Goal: Book appointment/travel/reservation

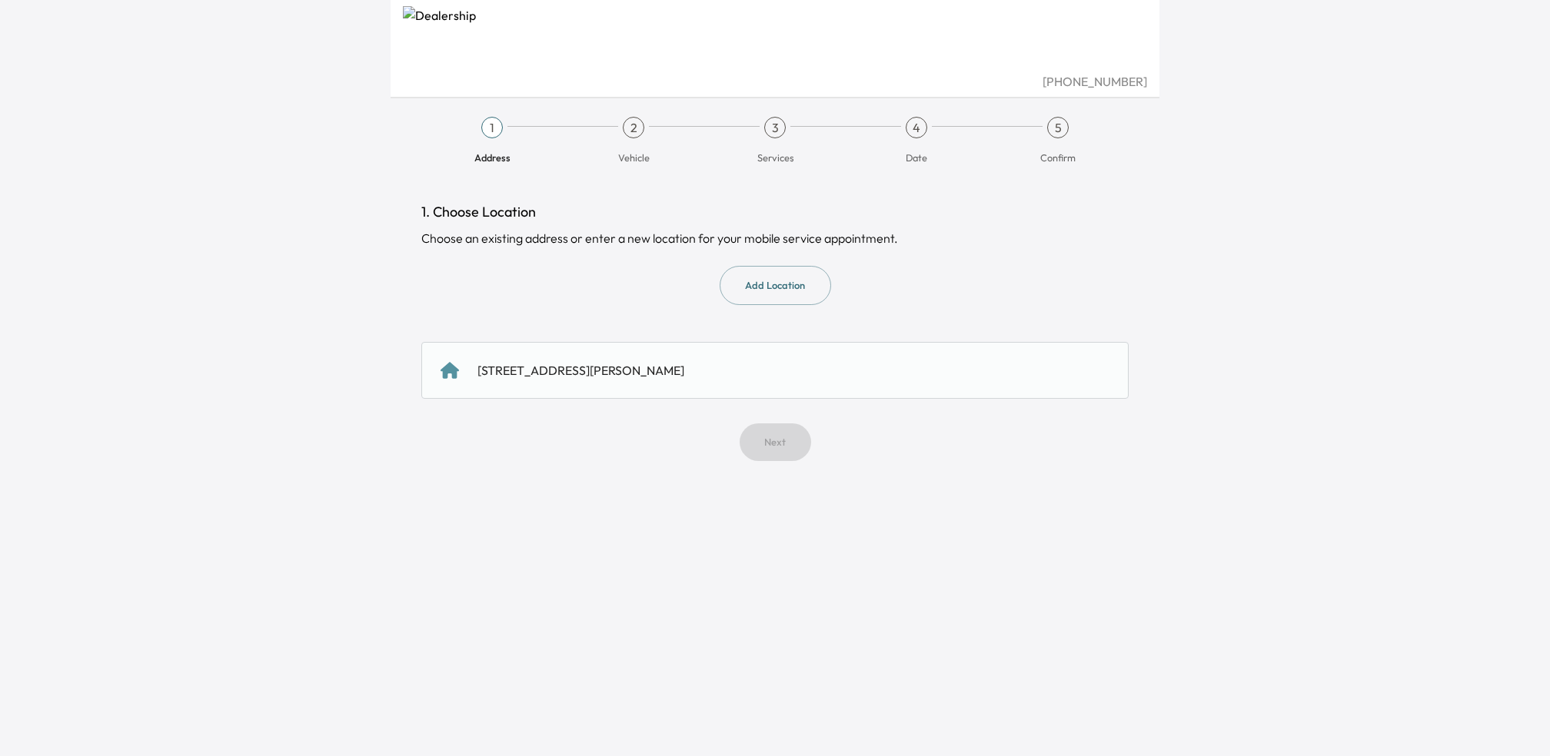
click at [676, 390] on div "[STREET_ADDRESS][PERSON_NAME]" at bounding box center [774, 370] width 707 height 57
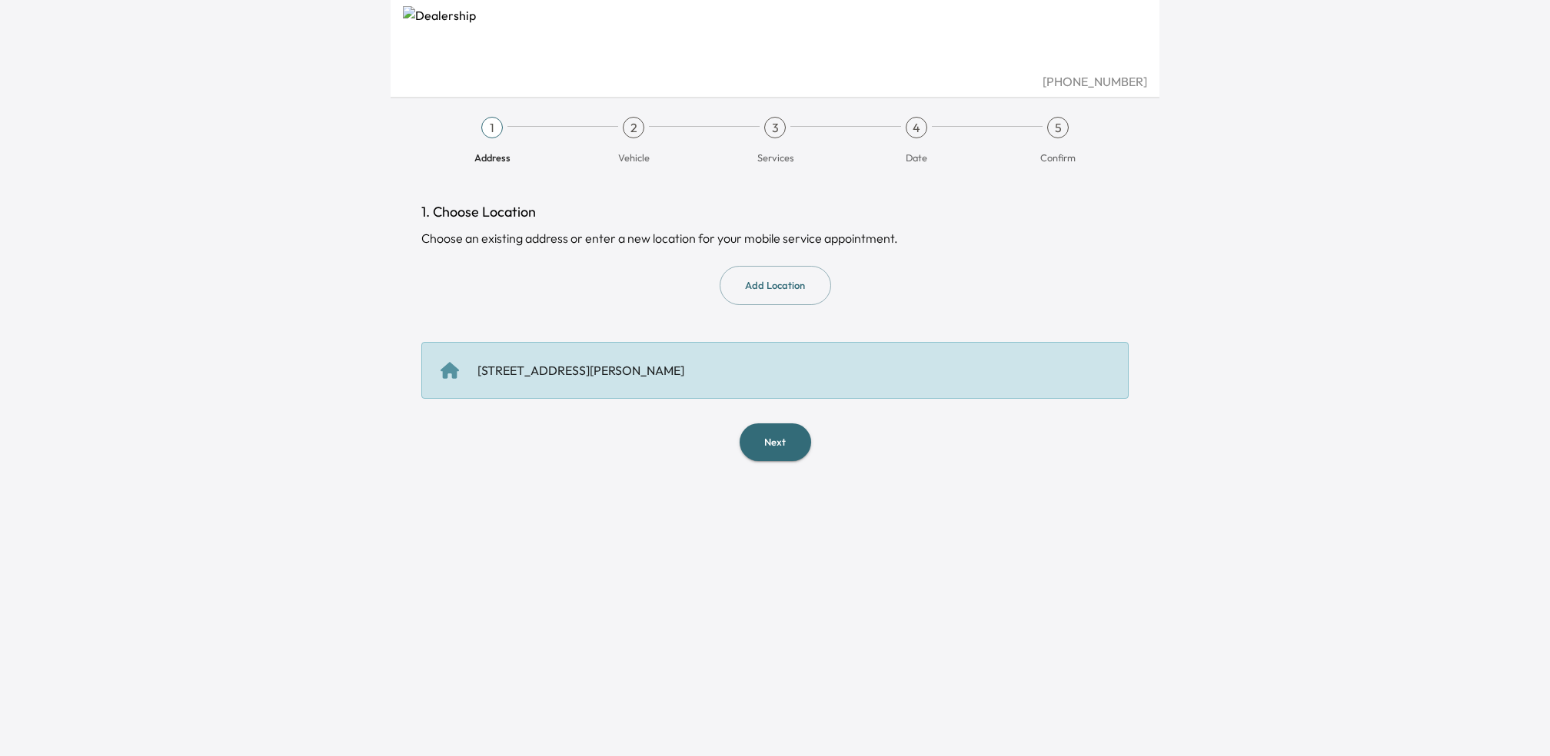
click at [754, 447] on button "Next" at bounding box center [774, 442] width 71 height 38
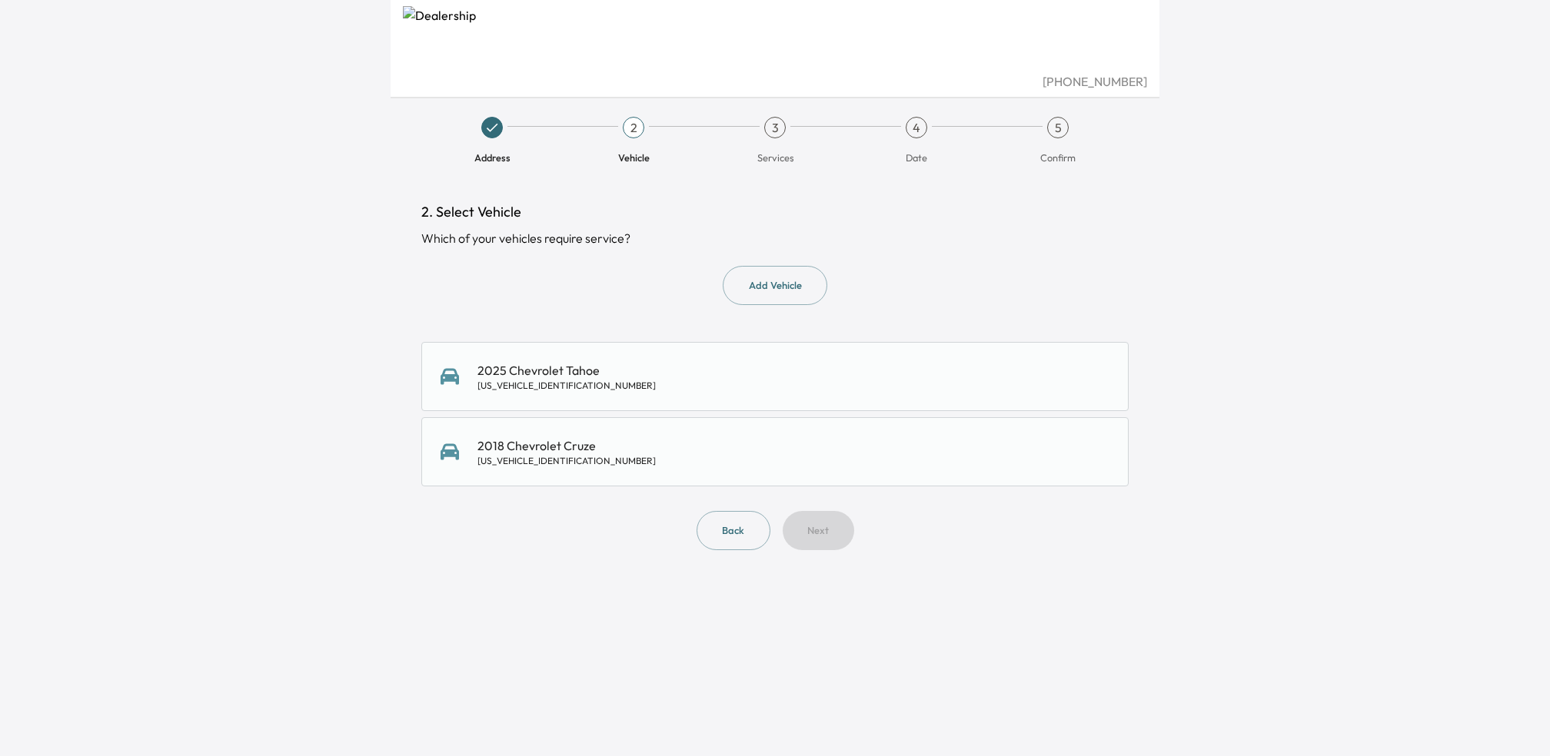
click at [682, 380] on div "2025 Chevrolet Tahoe [US_VEHICLE_IDENTIFICATION_NUMBER]" at bounding box center [774, 376] width 669 height 31
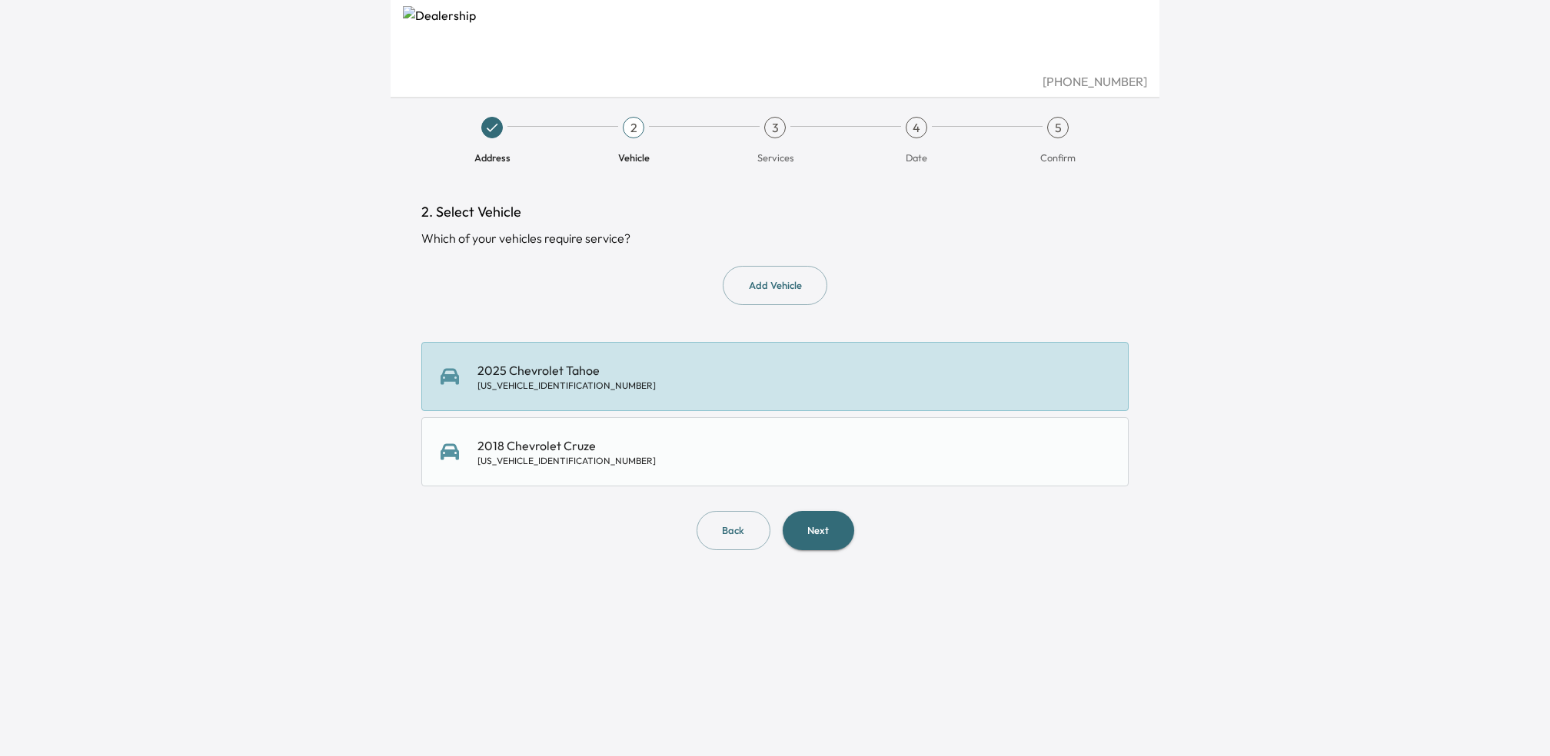
click at [682, 380] on div "2025 Chevrolet Tahoe [US_VEHICLE_IDENTIFICATION_NUMBER]" at bounding box center [774, 376] width 669 height 31
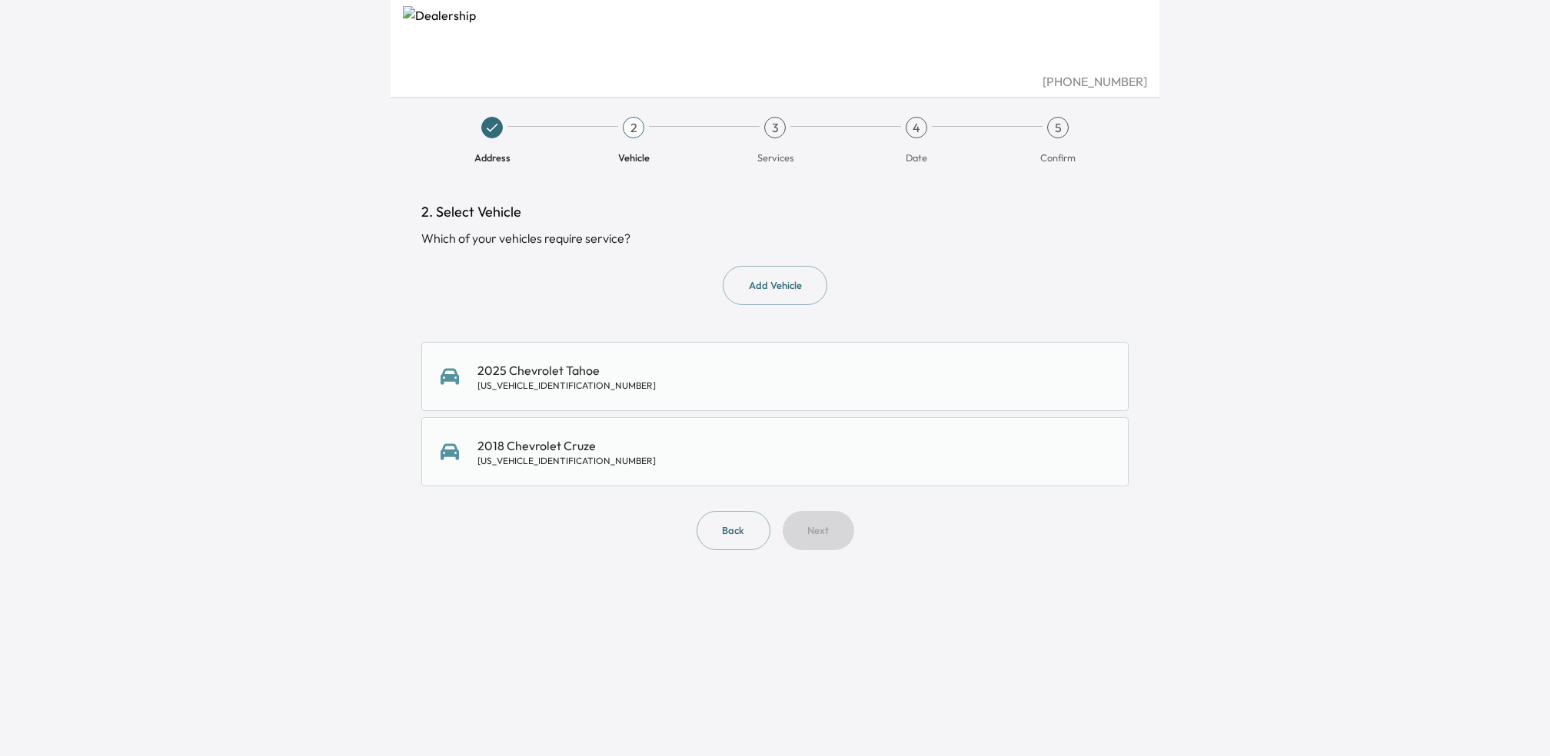
click at [676, 440] on div "2018 Chevrolet Cruze [US_VEHICLE_IDENTIFICATION_NUMBER]" at bounding box center [774, 452] width 669 height 31
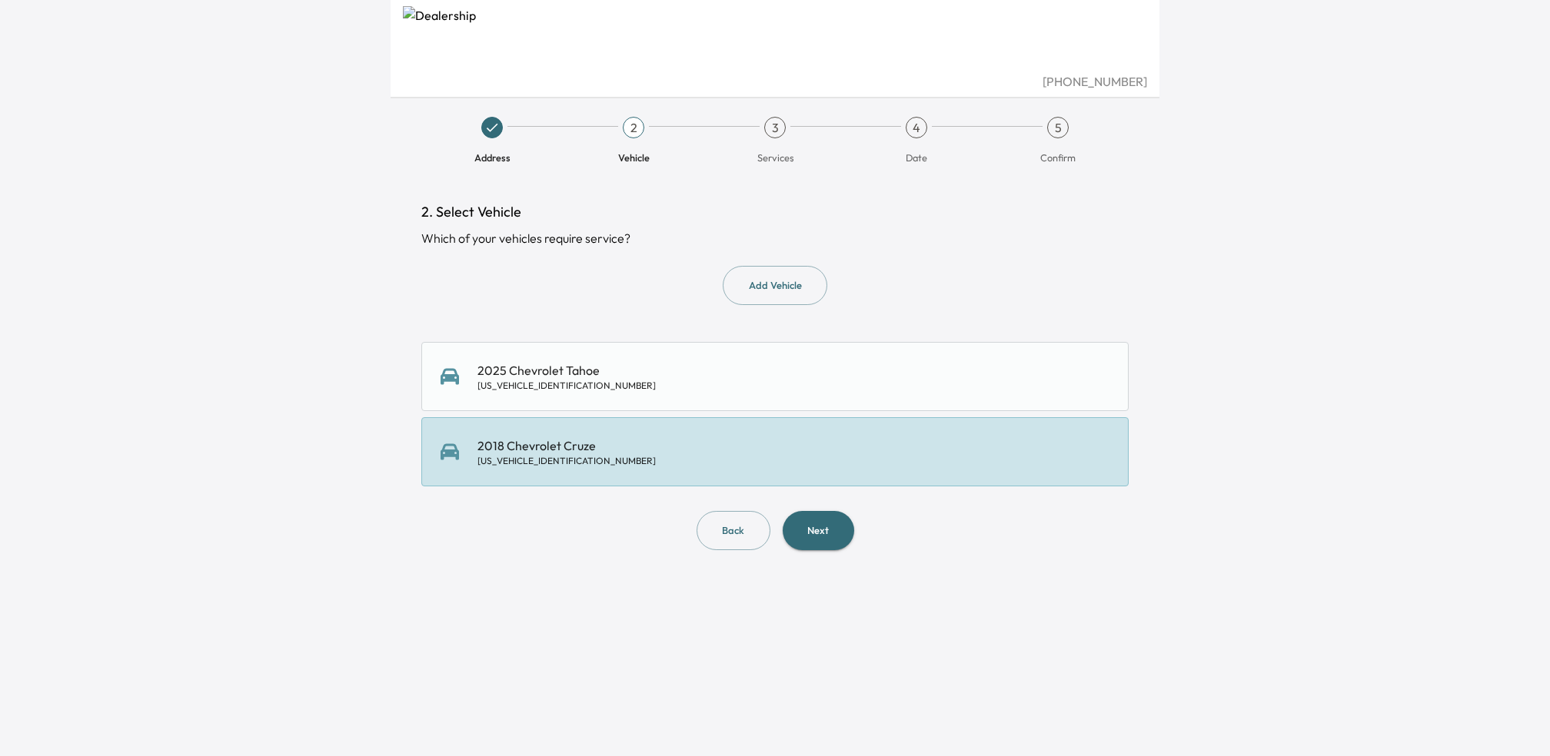
click at [832, 536] on button "Next" at bounding box center [817, 530] width 71 height 39
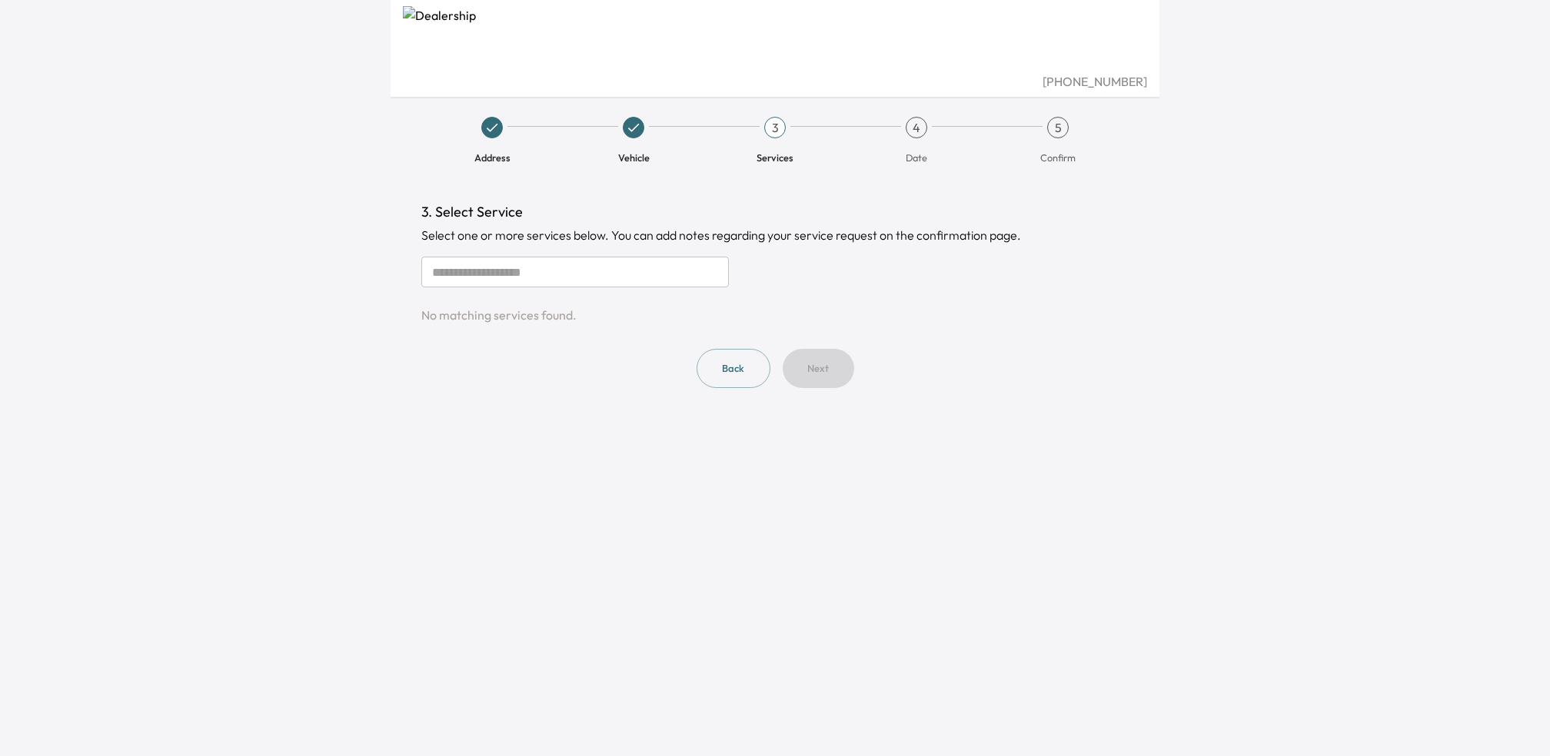
click at [603, 281] on input "text" at bounding box center [574, 272] width 307 height 31
drag, startPoint x: 583, startPoint y: 310, endPoint x: 443, endPoint y: 309, distance: 139.1
click at [443, 309] on div "No matching services found." at bounding box center [774, 315] width 707 height 18
click at [626, 373] on div "Back Next" at bounding box center [774, 368] width 707 height 39
